Goal: Task Accomplishment & Management: Use online tool/utility

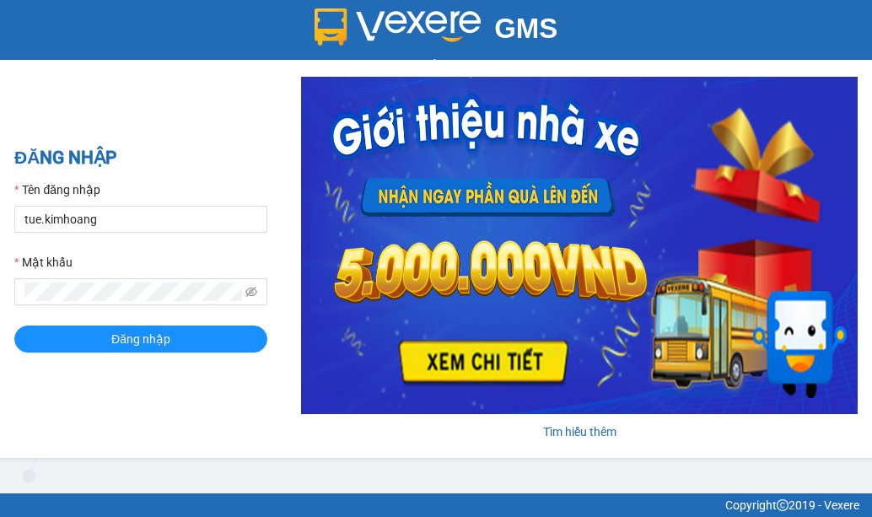
click at [129, 203] on div "Tên đăng nhập" at bounding box center [140, 192] width 253 height 25
click at [137, 225] on input "tue.kimhoang" at bounding box center [140, 219] width 253 height 27
type input "t"
type input "ky.kimhoang"
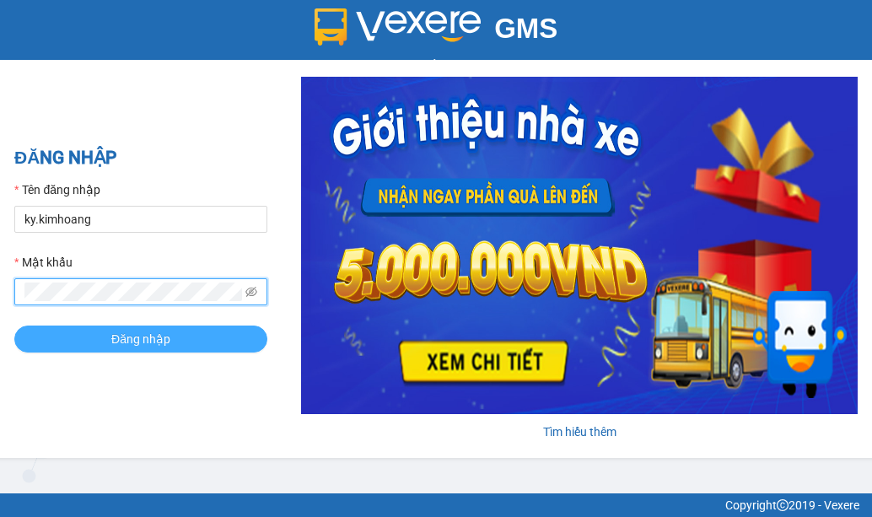
drag, startPoint x: 81, startPoint y: 335, endPoint x: 65, endPoint y: 329, distance: 17.1
click at [81, 335] on button "Đăng nhập" at bounding box center [140, 338] width 253 height 27
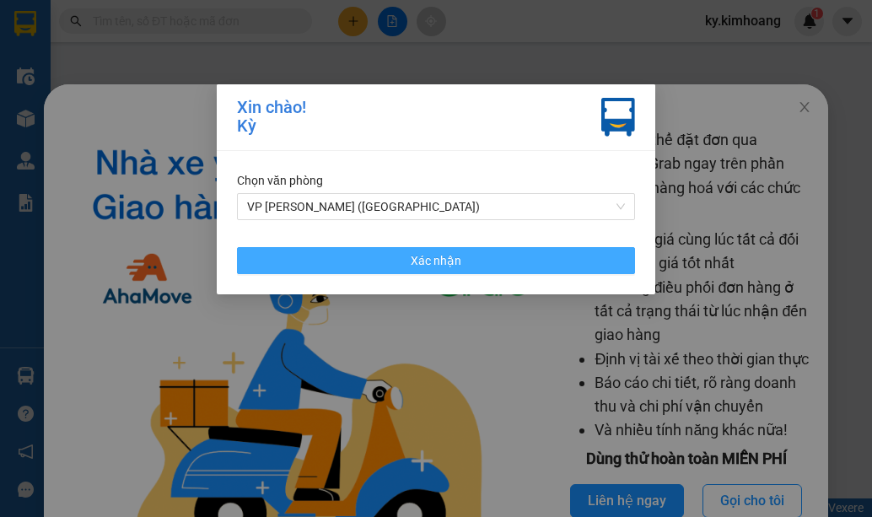
click at [476, 267] on button "Xác nhận" at bounding box center [436, 260] width 398 height 27
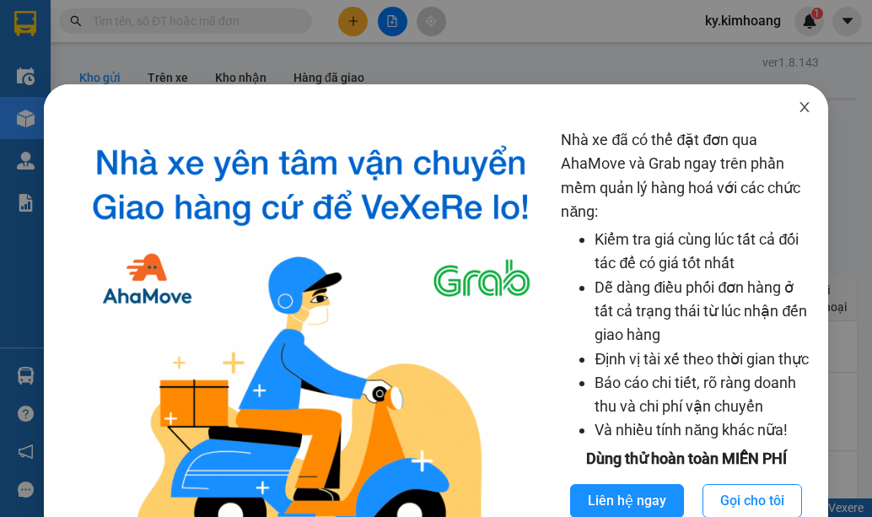
drag, startPoint x: 796, startPoint y: 98, endPoint x: 791, endPoint y: 114, distance: 16.8
click at [793, 109] on span "Close" at bounding box center [804, 107] width 47 height 47
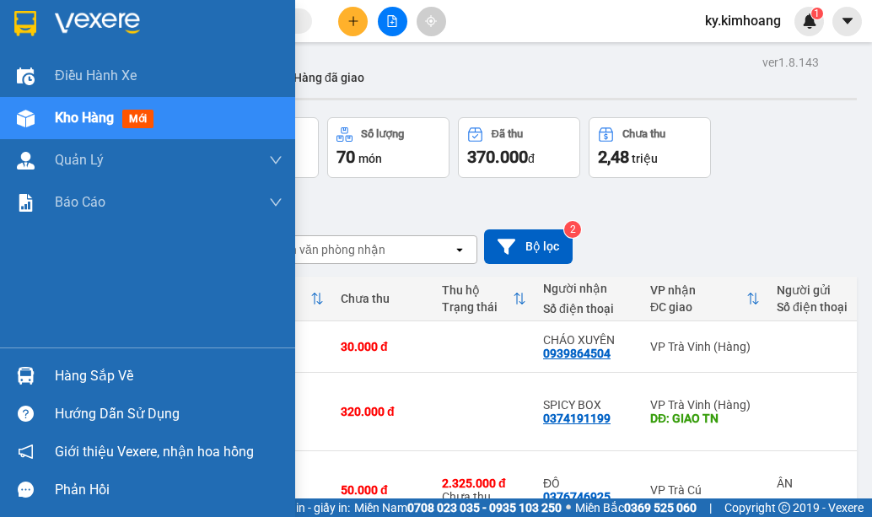
click at [24, 374] on img at bounding box center [26, 376] width 18 height 18
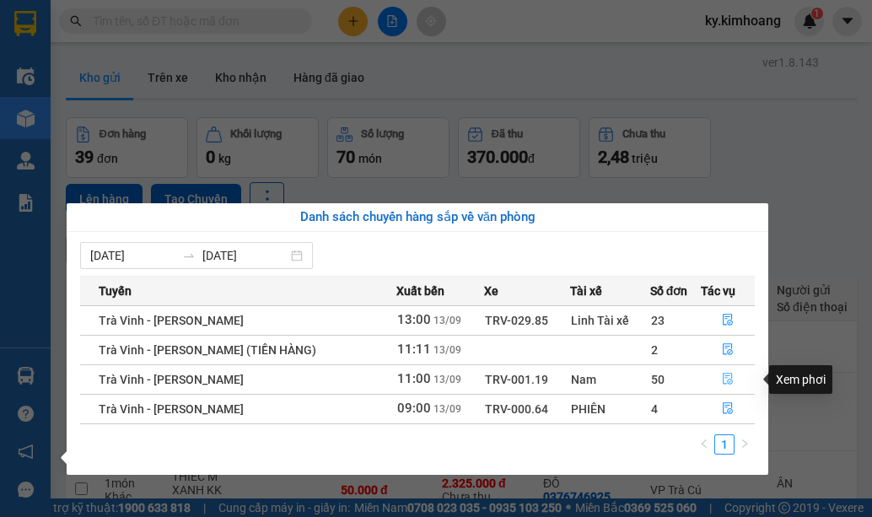
click at [728, 375] on icon "file-done" at bounding box center [728, 379] width 12 height 12
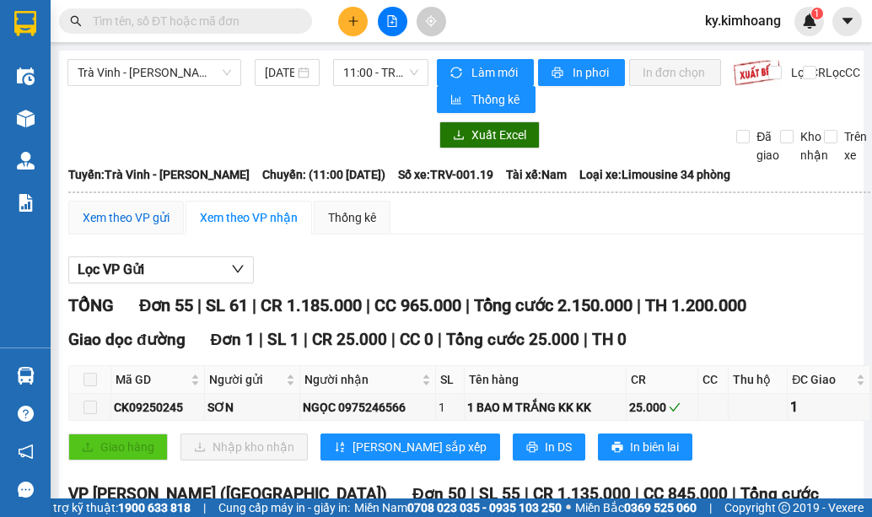
click at [153, 214] on div "Xem theo VP gửi" at bounding box center [126, 217] width 87 height 19
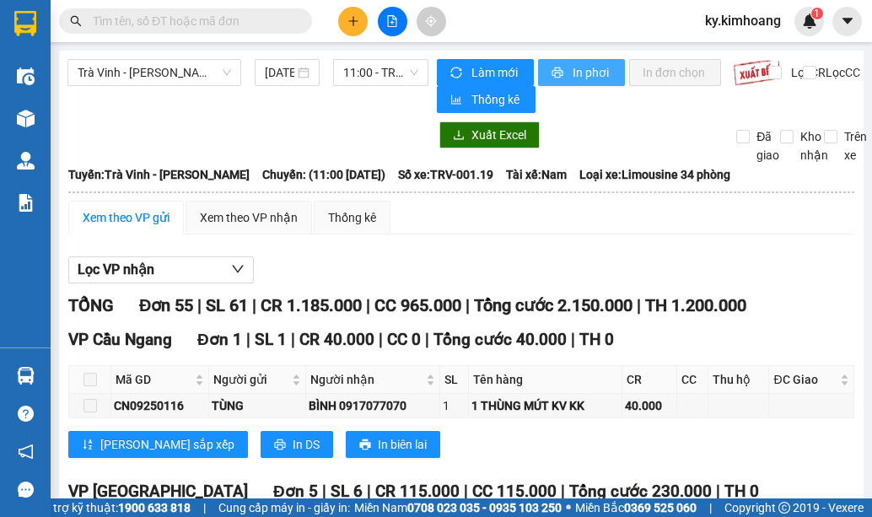
click at [588, 74] on span "In phơi" at bounding box center [592, 72] width 39 height 19
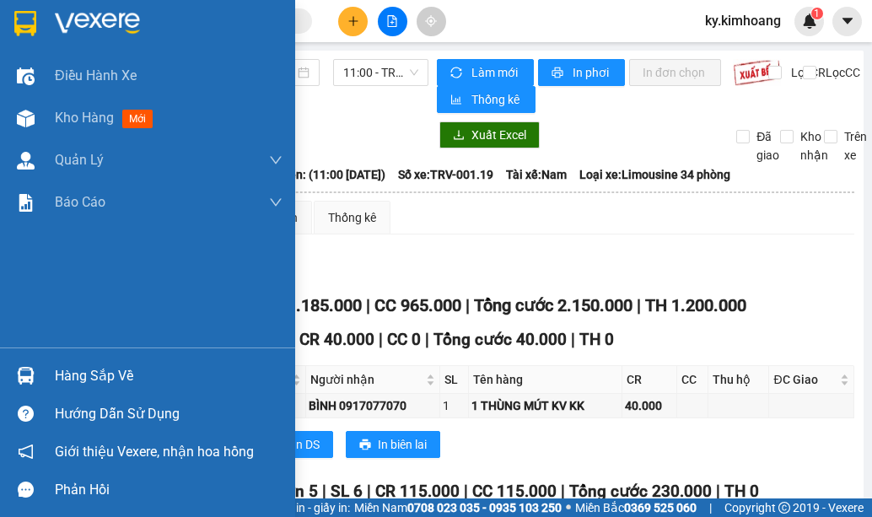
click at [25, 381] on img at bounding box center [26, 376] width 18 height 18
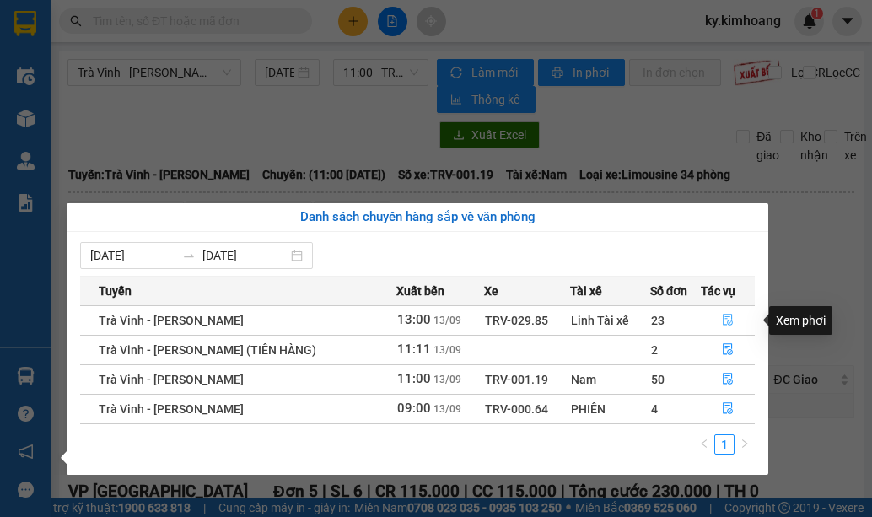
click at [727, 321] on icon "file-done" at bounding box center [728, 320] width 10 height 12
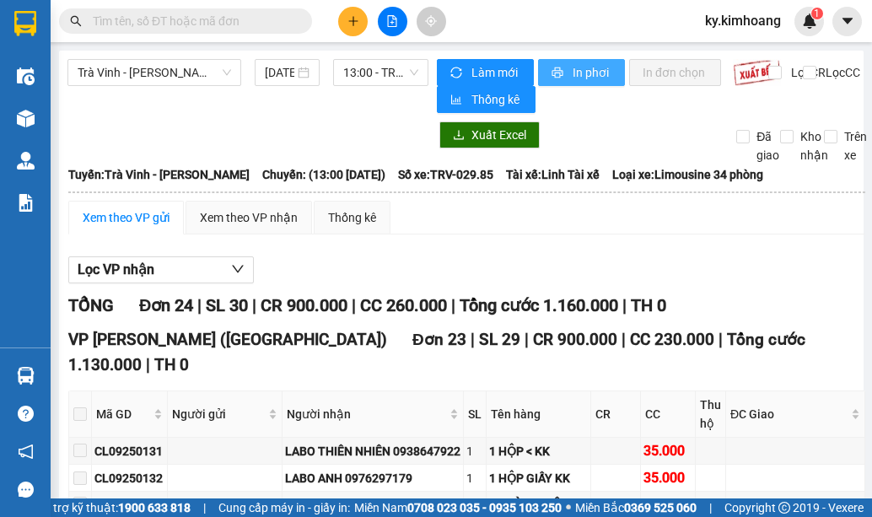
click at [579, 74] on span "In phơi" at bounding box center [592, 72] width 39 height 19
drag, startPoint x: 572, startPoint y: 72, endPoint x: 530, endPoint y: 19, distance: 67.3
click at [574, 73] on span "In phơi" at bounding box center [592, 72] width 39 height 19
click at [707, 19] on span "ky.kimhoang" at bounding box center [742, 20] width 103 height 21
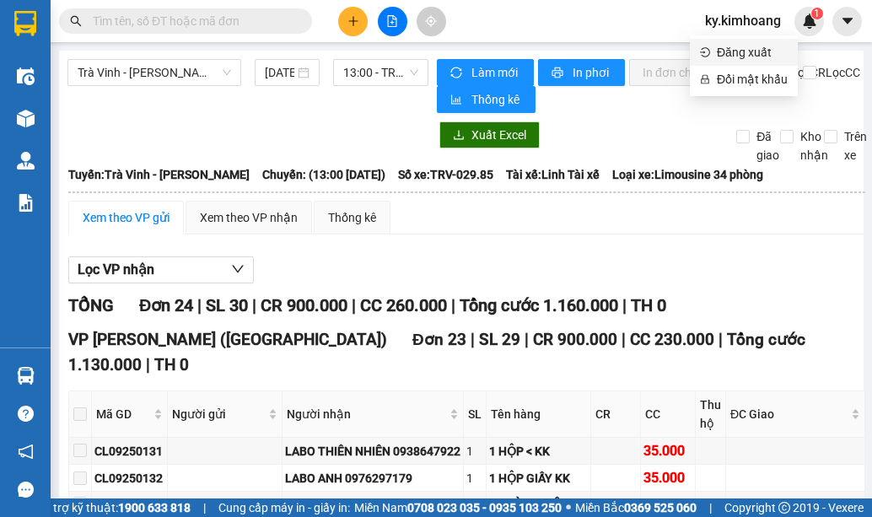
click at [720, 56] on span "Đăng xuất" at bounding box center [752, 52] width 71 height 19
